Goal: Task Accomplishment & Management: Complete application form

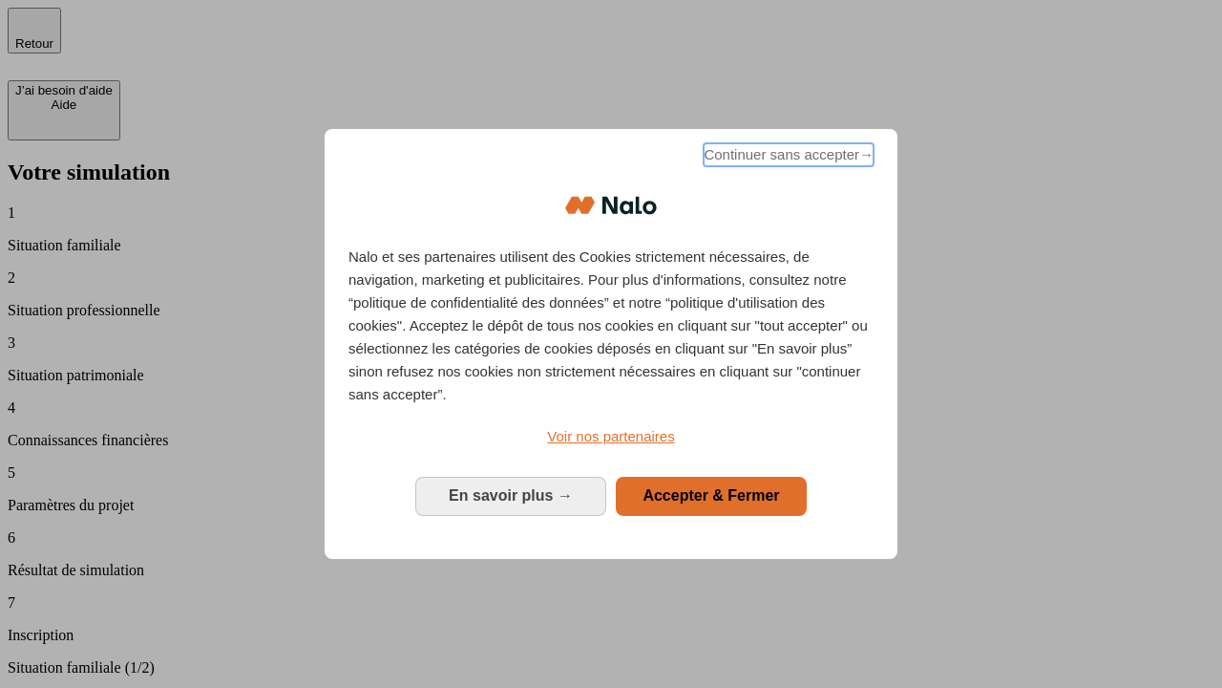
click at [787, 158] on span "Continuer sans accepter →" at bounding box center [789, 154] width 170 height 23
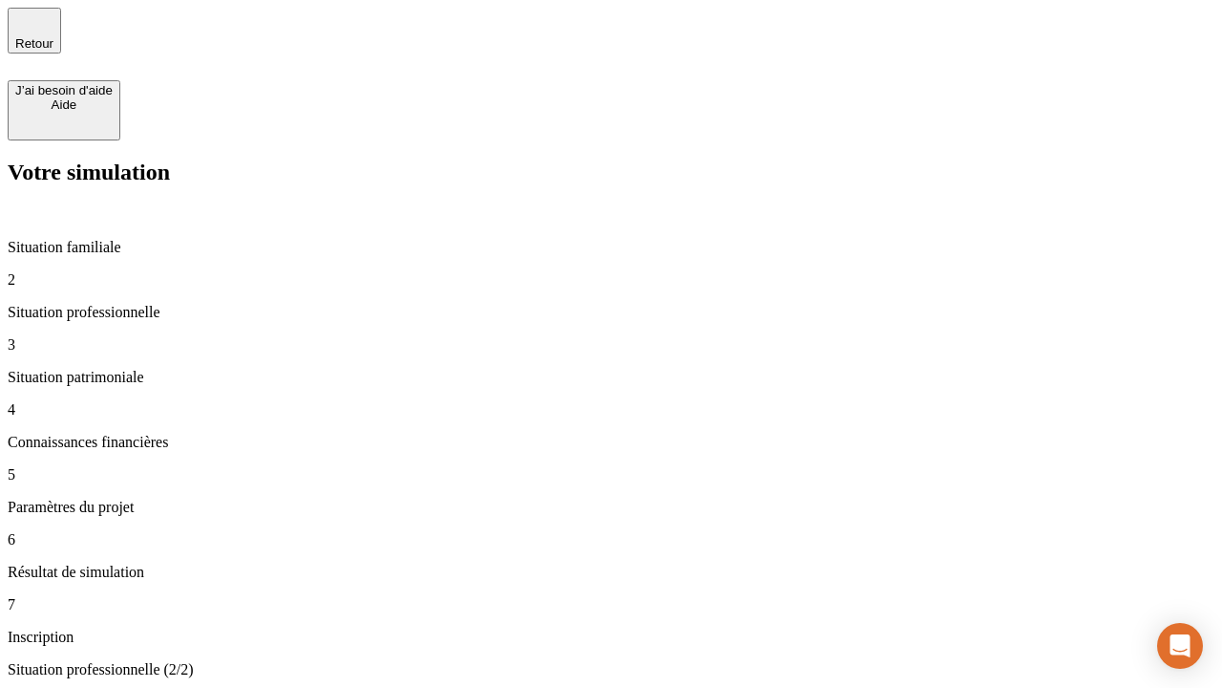
type input "30 000"
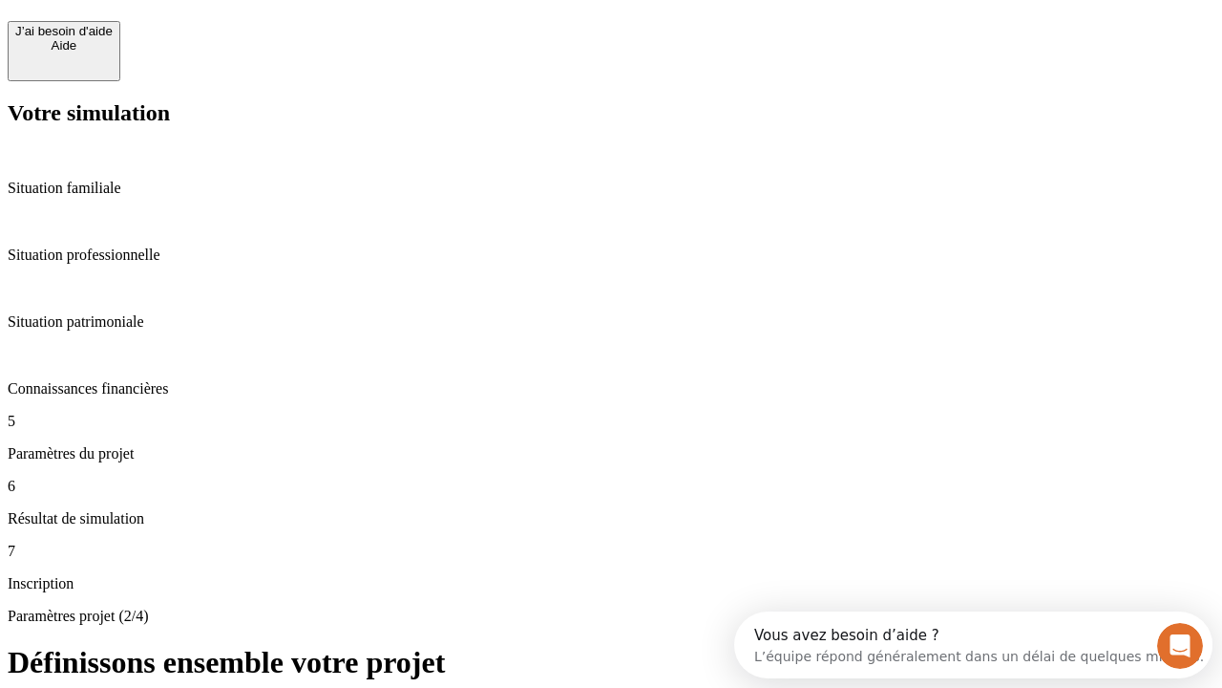
scroll to position [36, 0]
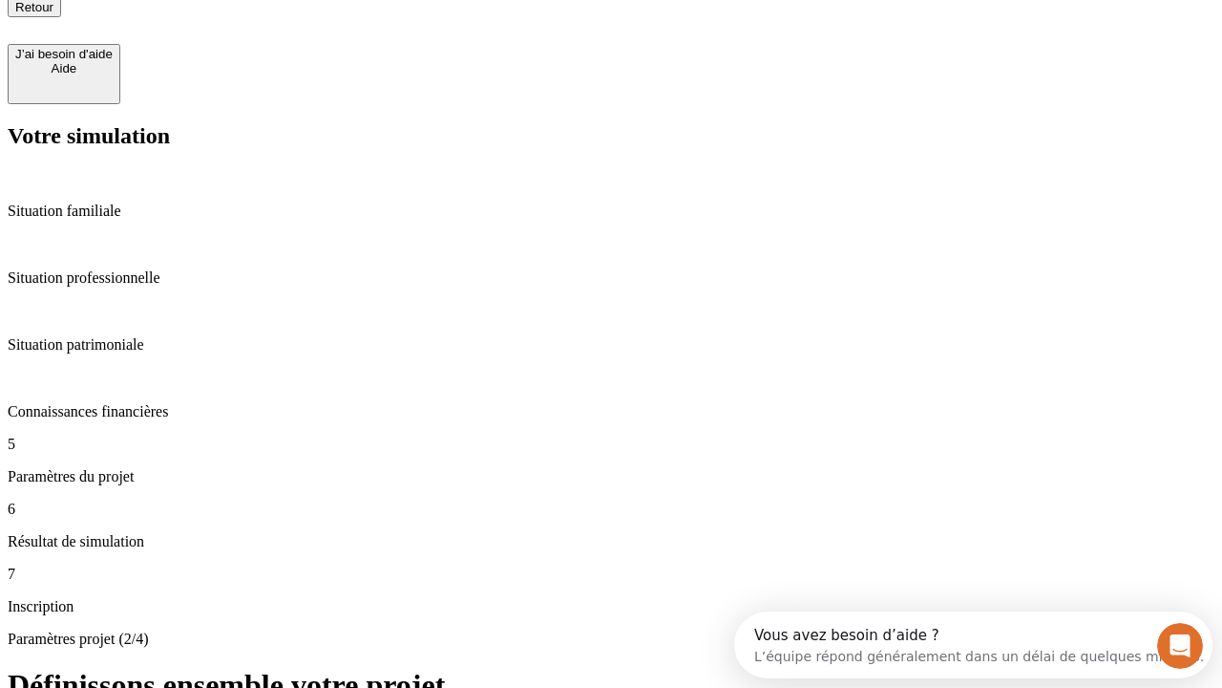
type input "25"
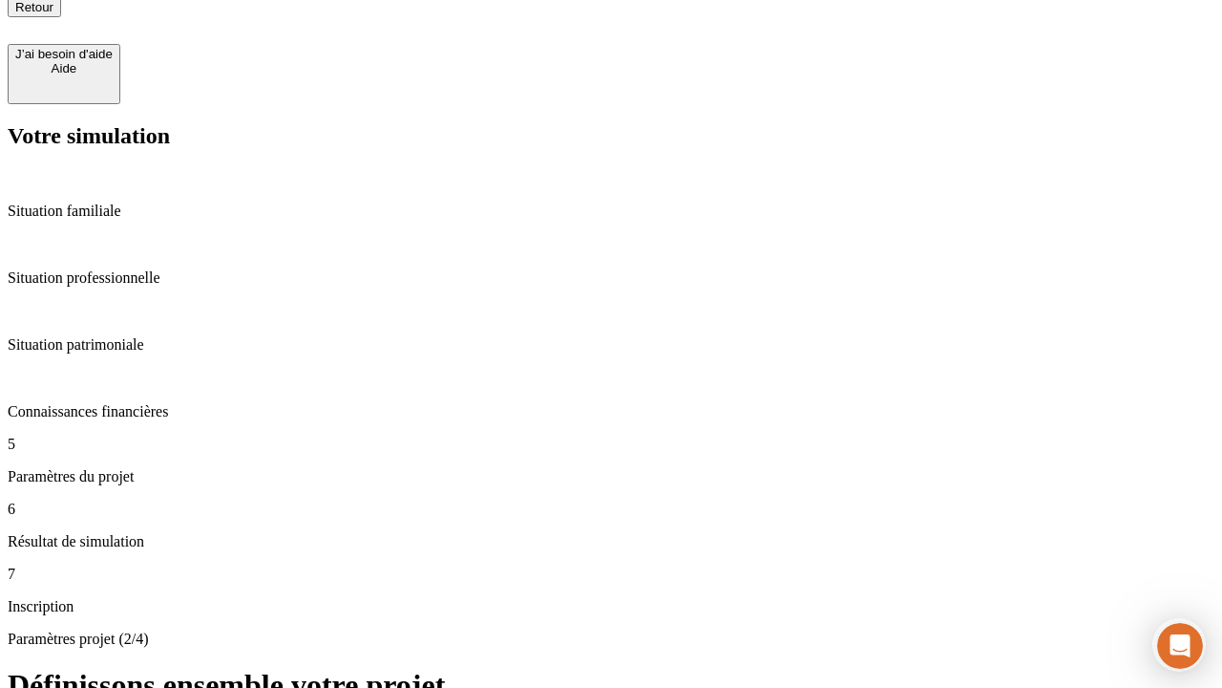
type input "64"
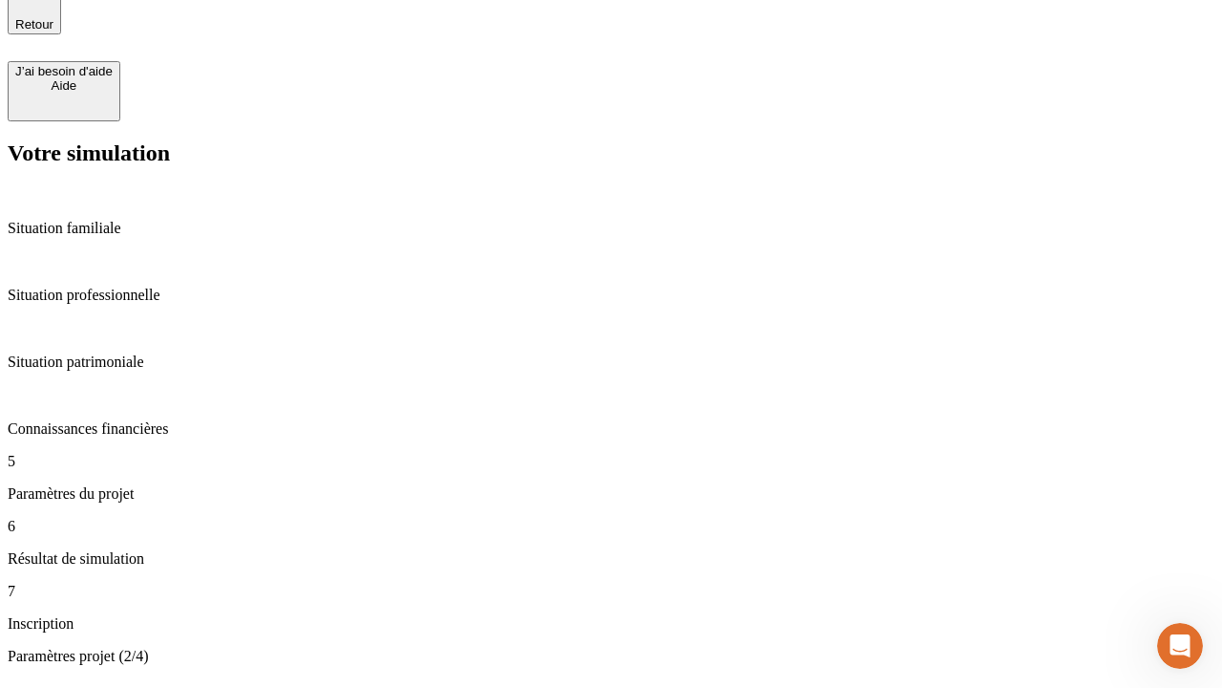
type input "1 000"
type input "640"
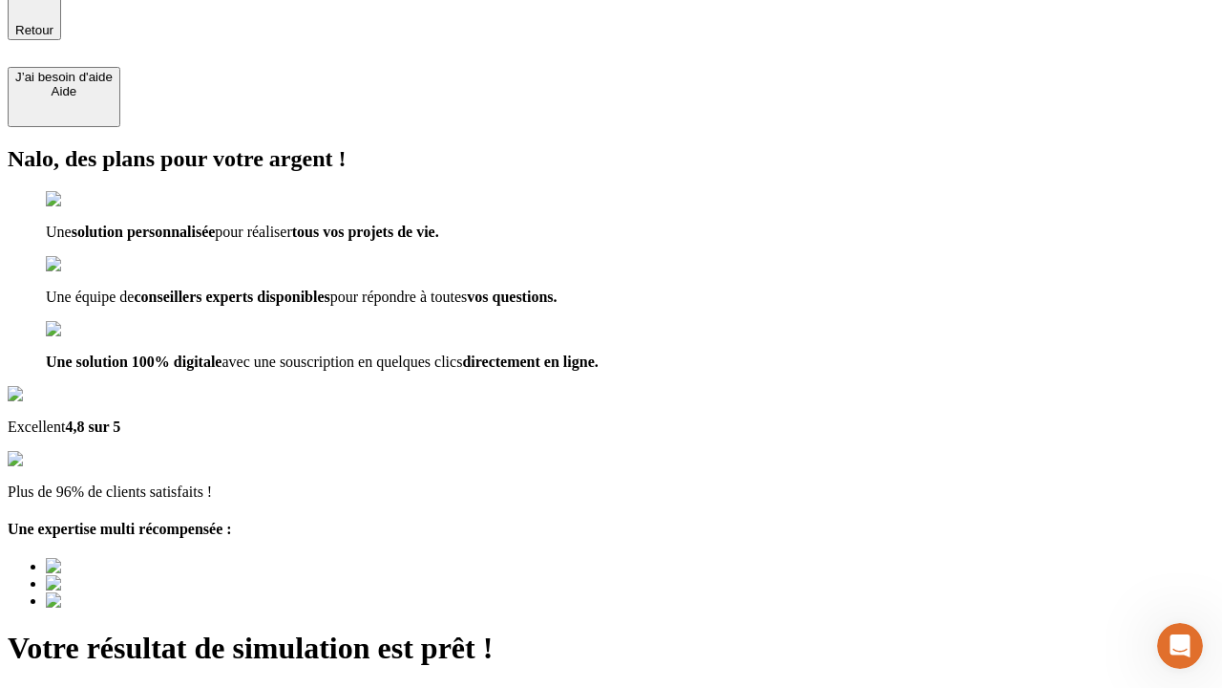
type input "[EMAIL_ADDRESS][PERSON_NAME][DOMAIN_NAME]"
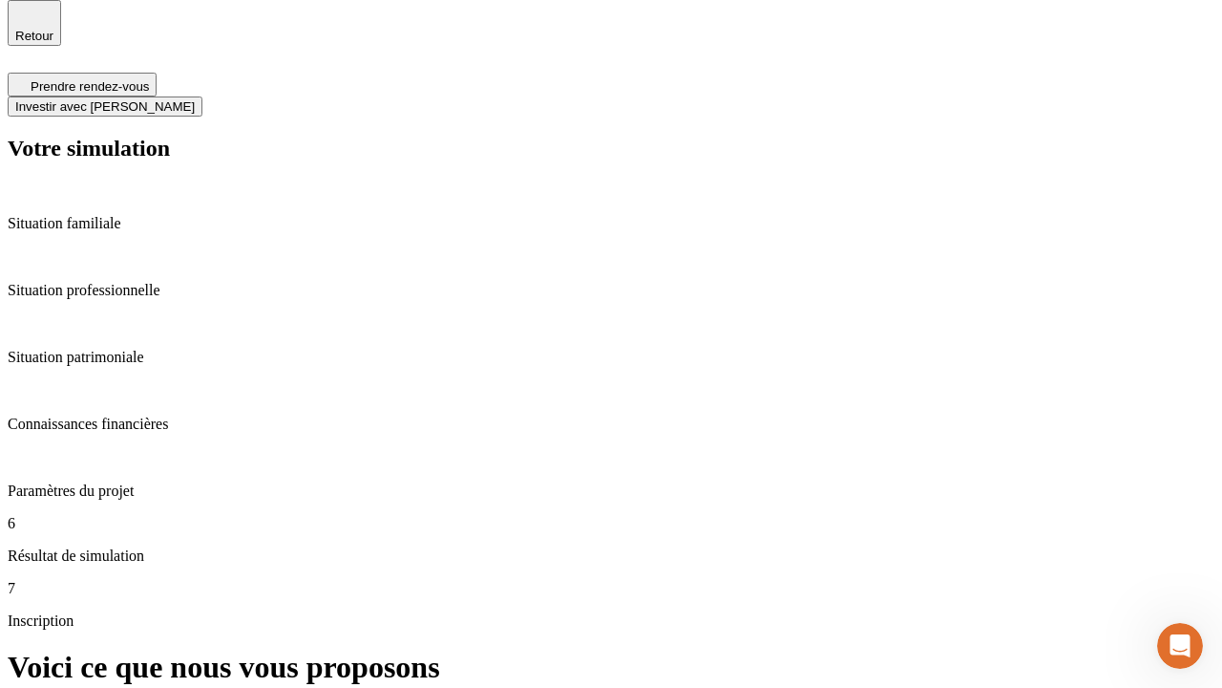
click at [195, 99] on span "Investir avec [PERSON_NAME]" at bounding box center [105, 106] width 180 height 14
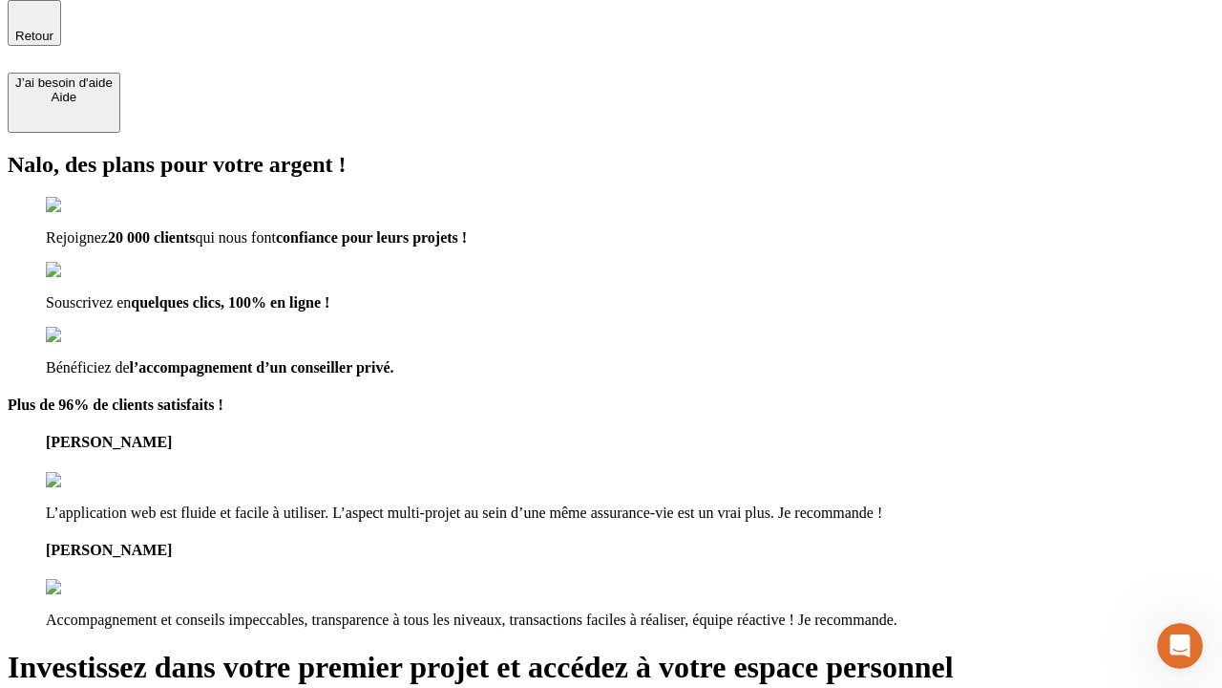
scroll to position [6, 0]
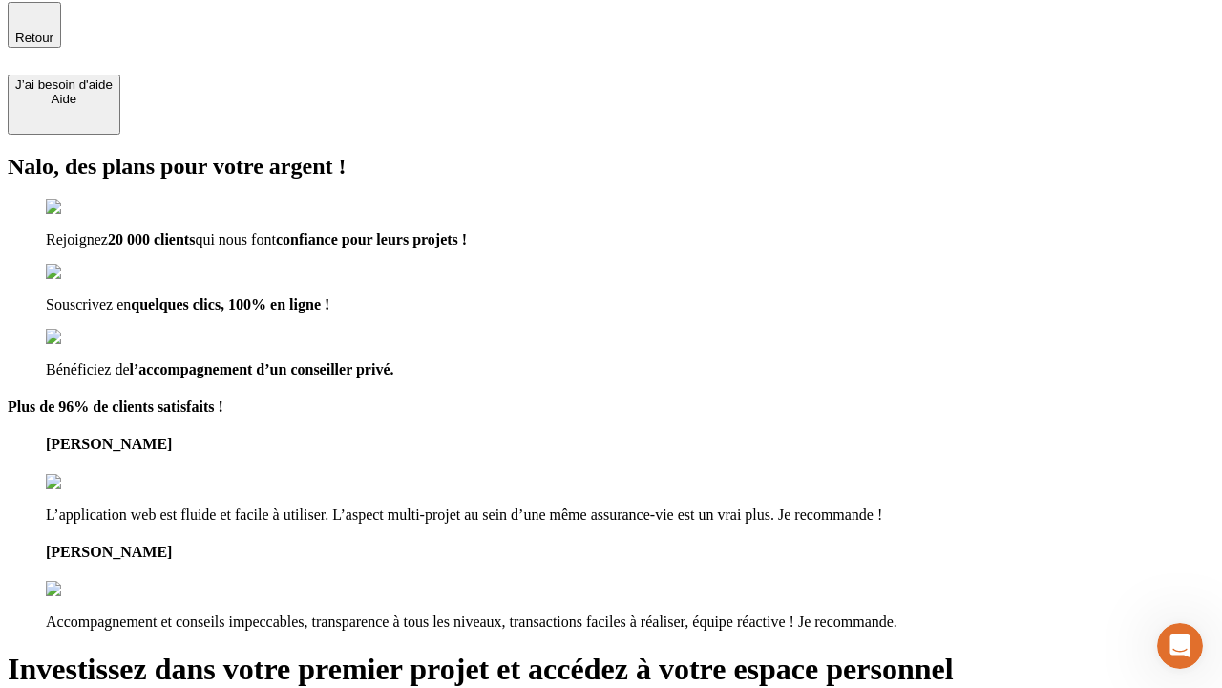
type input "[PERSON_NAME][EMAIL_ADDRESS][DOMAIN_NAME]"
